Goal: Entertainment & Leisure: Consume media (video, audio)

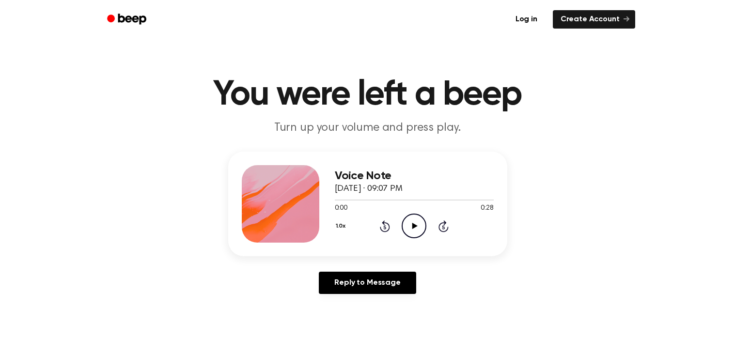
click at [420, 232] on icon "Play Audio" at bounding box center [414, 226] width 25 height 25
click at [335, 197] on div at bounding box center [414, 200] width 159 height 8
click at [415, 231] on icon "Play Audio" at bounding box center [414, 226] width 25 height 25
click at [408, 220] on icon "Play Audio" at bounding box center [414, 226] width 25 height 25
click at [408, 220] on icon "Pause Audio" at bounding box center [414, 226] width 25 height 25
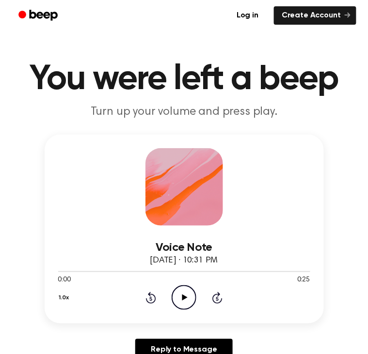
click at [34, 136] on div "Voice Note September 29, 2025 · 10:31 PM 0:00 0:25 Your browser does not suppor…" at bounding box center [184, 252] width 345 height 235
click at [170, 290] on div "1.0x Rewind 5 seconds Play Audio Skip 5 seconds" at bounding box center [184, 298] width 252 height 25
click at [172, 293] on icon "Play Audio" at bounding box center [184, 298] width 25 height 25
click at [170, 291] on div "1.0x Rewind 5 seconds Pause Audio Skip 5 seconds" at bounding box center [184, 298] width 252 height 25
click at [179, 297] on icon "Pause Audio" at bounding box center [184, 298] width 25 height 25
